Goal: Check status

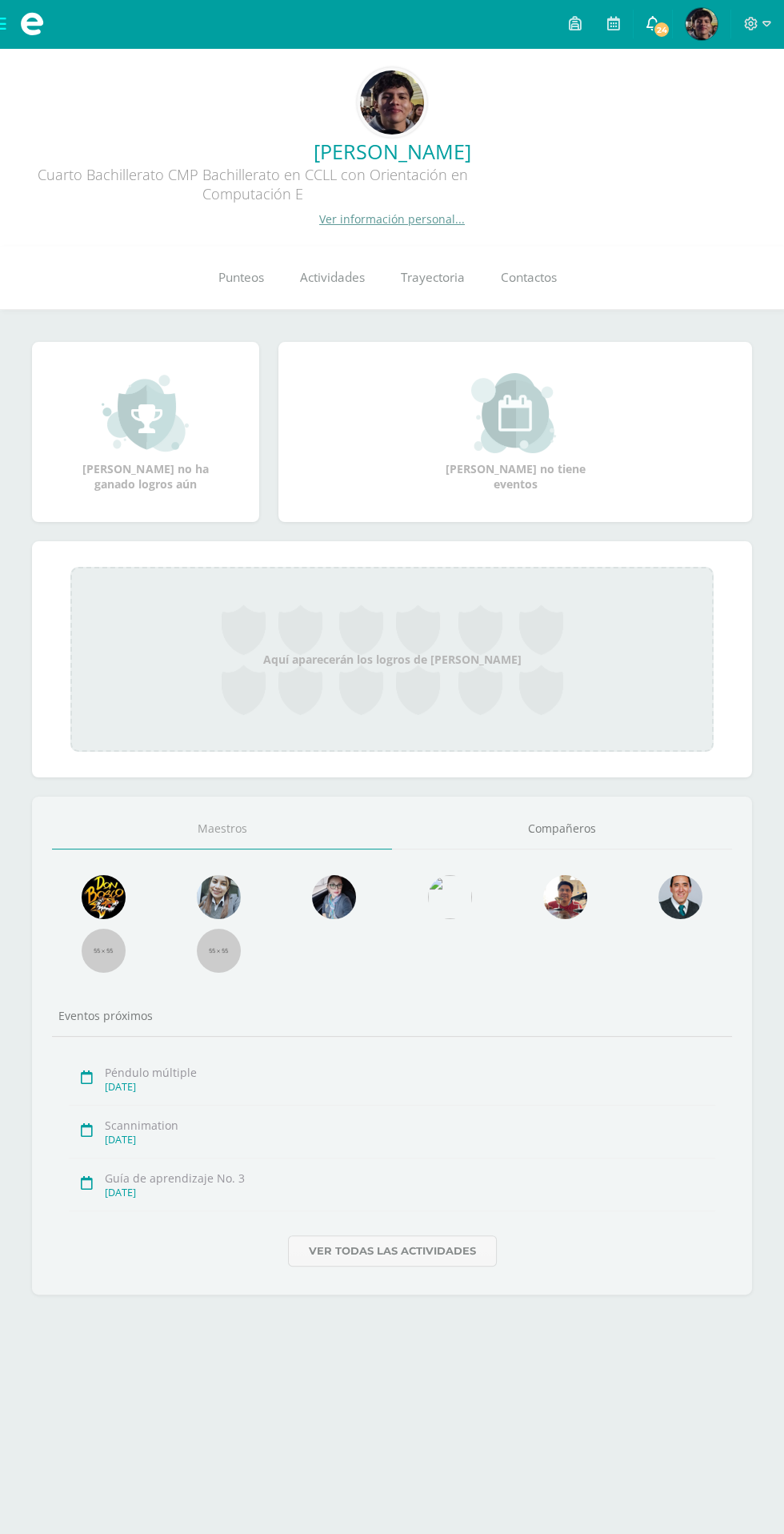
click at [663, 29] on span "24" at bounding box center [662, 30] width 18 height 18
click at [44, 39] on span at bounding box center [32, 24] width 64 height 48
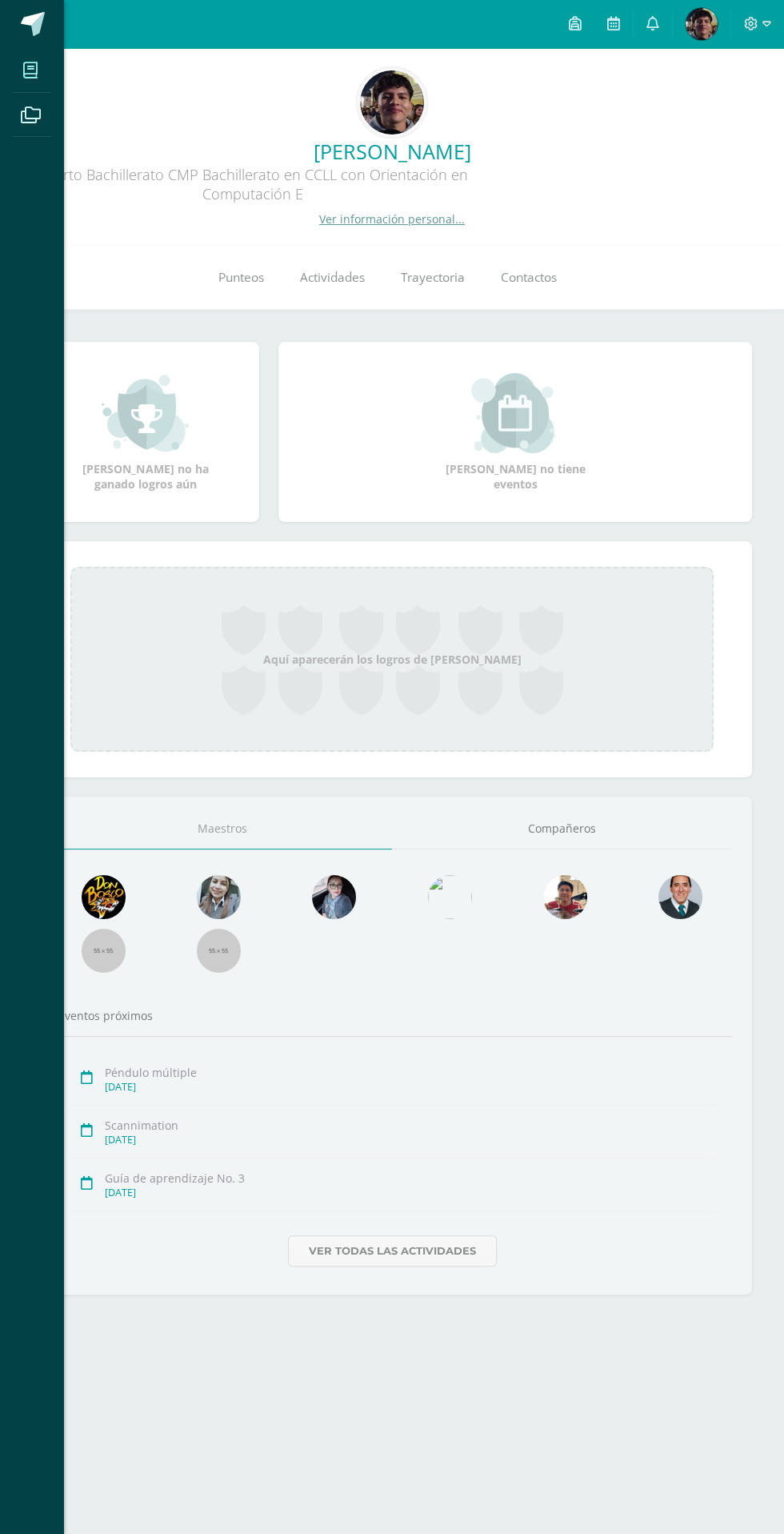
click at [31, 71] on icon at bounding box center [31, 71] width 14 height 16
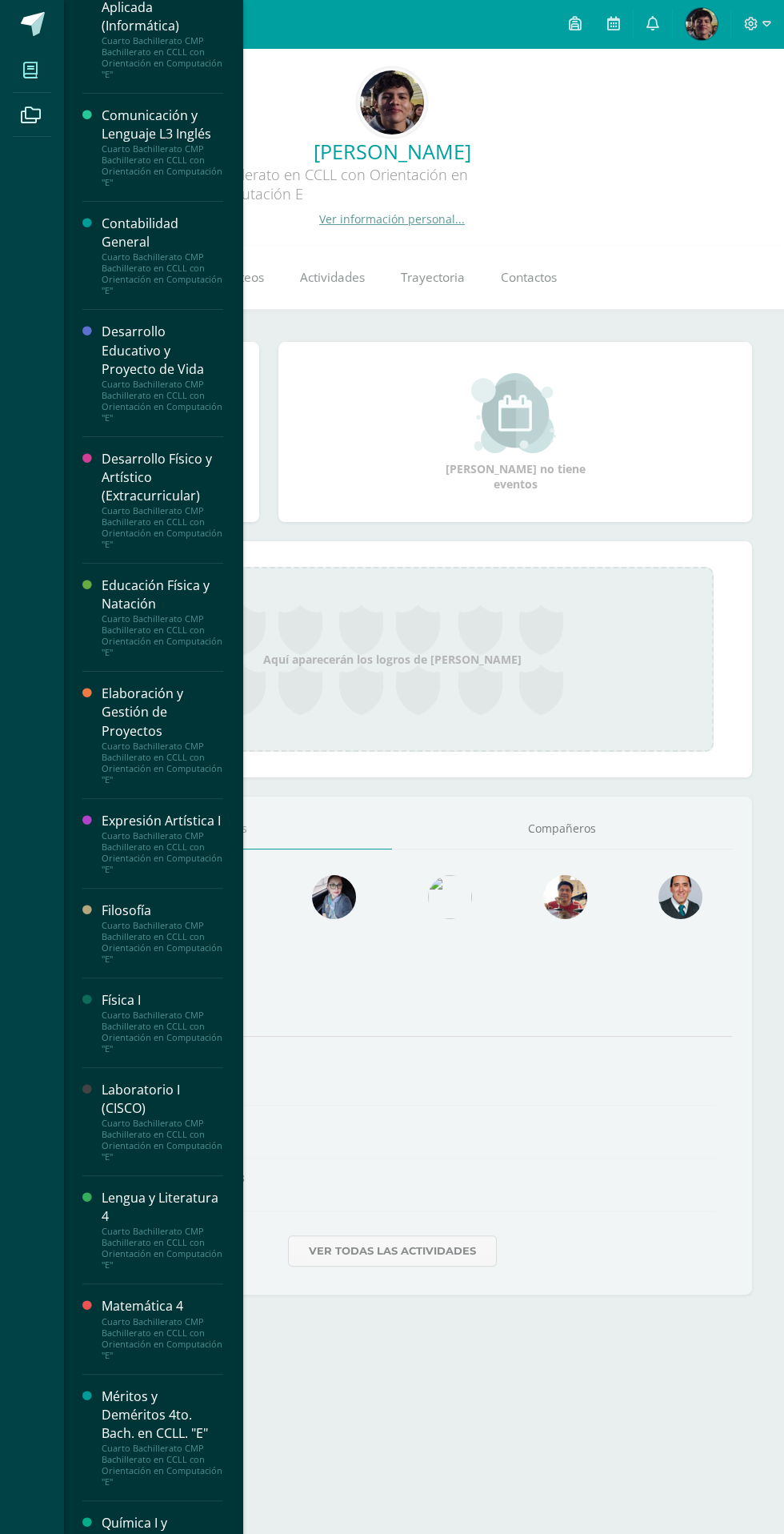
scroll to position [356, 0]
click at [156, 1039] on div "Cuarto Bachillerato CMP Bachillerato en CCLL con Orientación en Computación "E"" at bounding box center [162, 1029] width 121 height 45
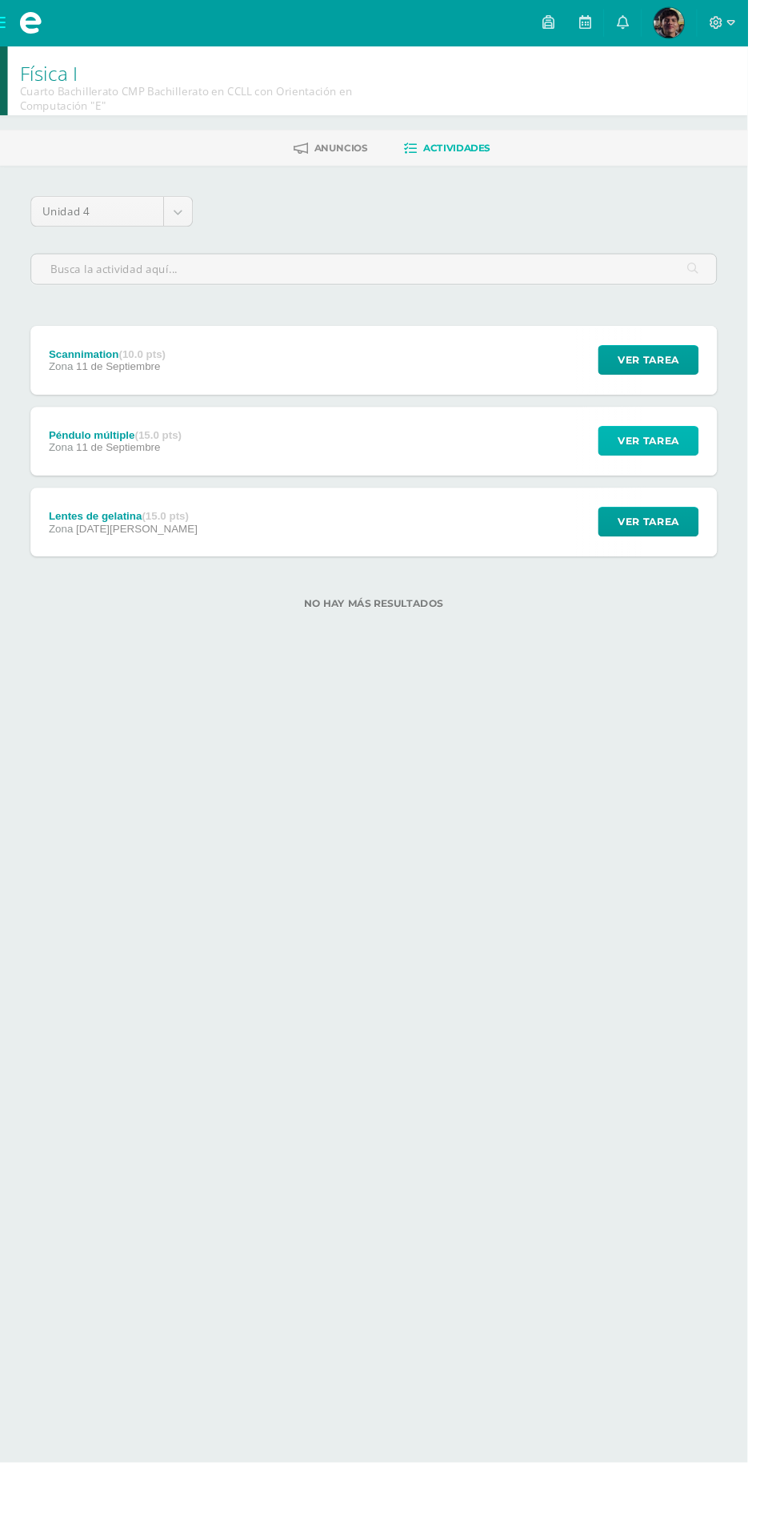
click at [718, 453] on button "Ver tarea" at bounding box center [679, 462] width 105 height 31
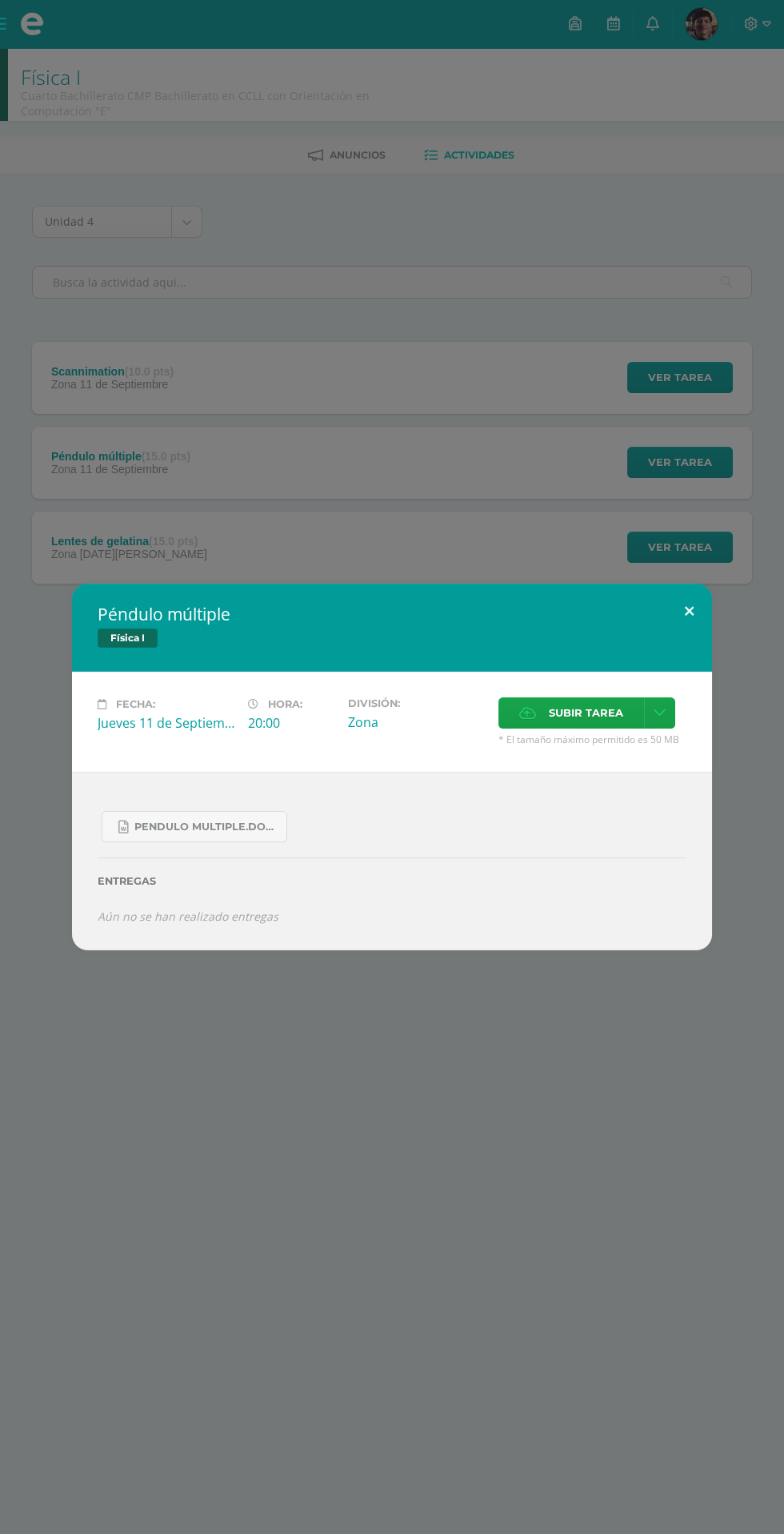
click at [689, 611] on button at bounding box center [689, 611] width 46 height 55
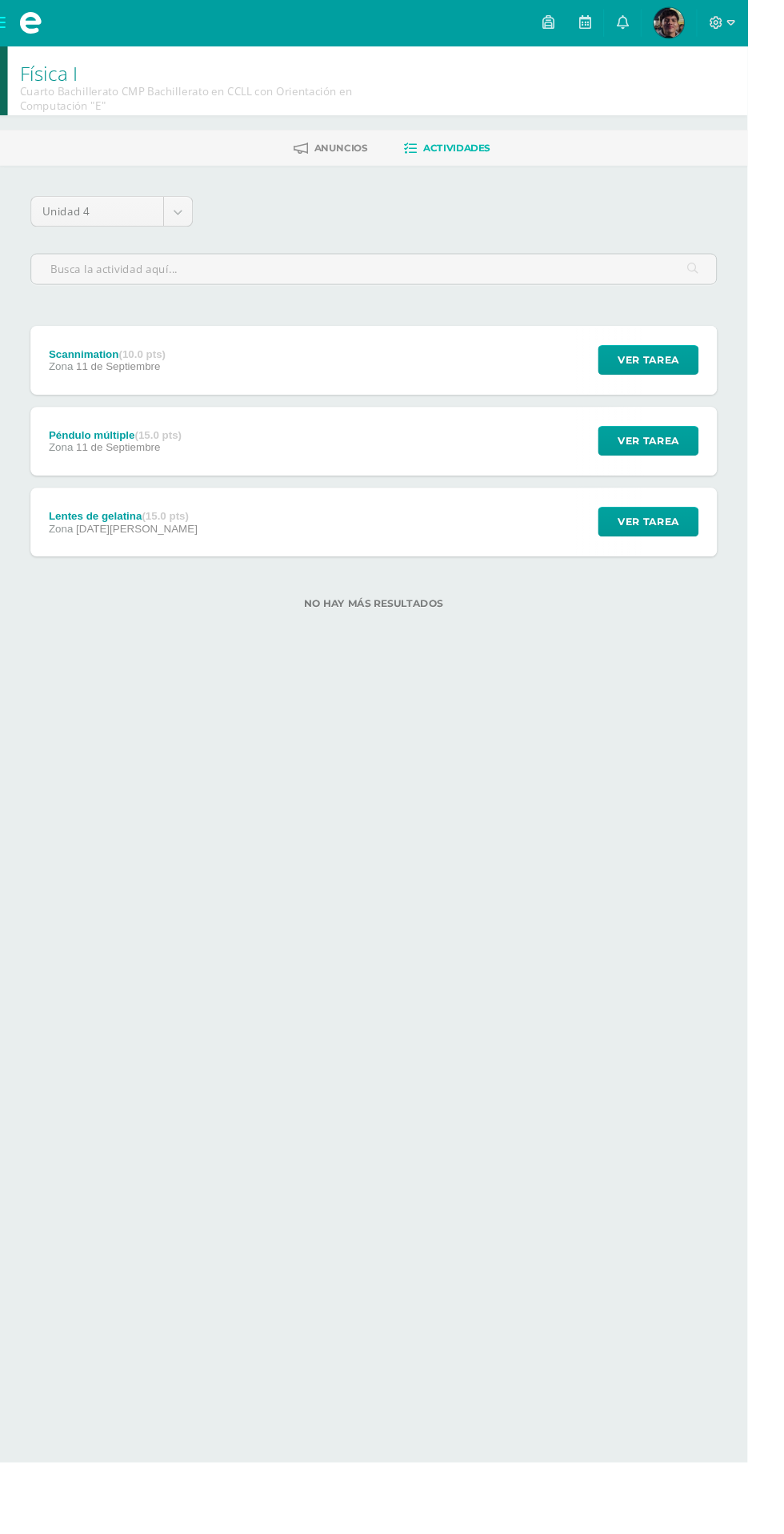
click at [476, 640] on div "No hay más resultados" at bounding box center [392, 621] width 720 height 75
click at [51, 690] on html "Mis cursos Archivos Cerrar panel [DEMOGRAPHIC_DATA] Cuarto Bachillerato CMP Bac…" at bounding box center [392, 345] width 784 height 690
